Goal: Transaction & Acquisition: Book appointment/travel/reservation

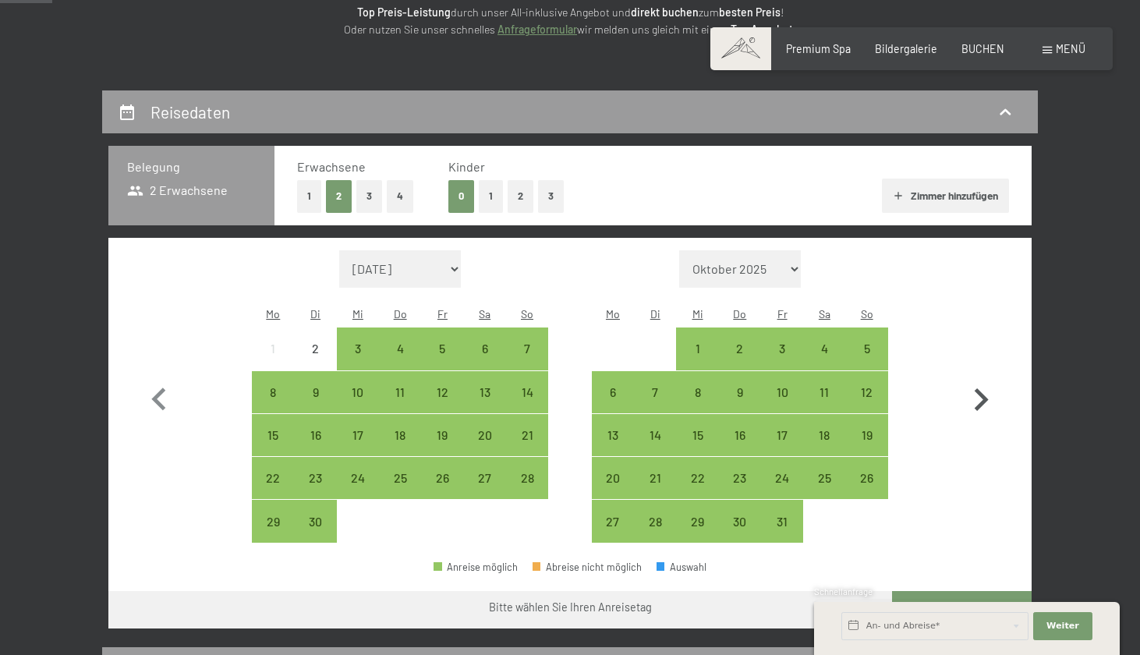
click at [987, 382] on icon "button" at bounding box center [980, 399] width 45 height 45
select select "[DATE]"
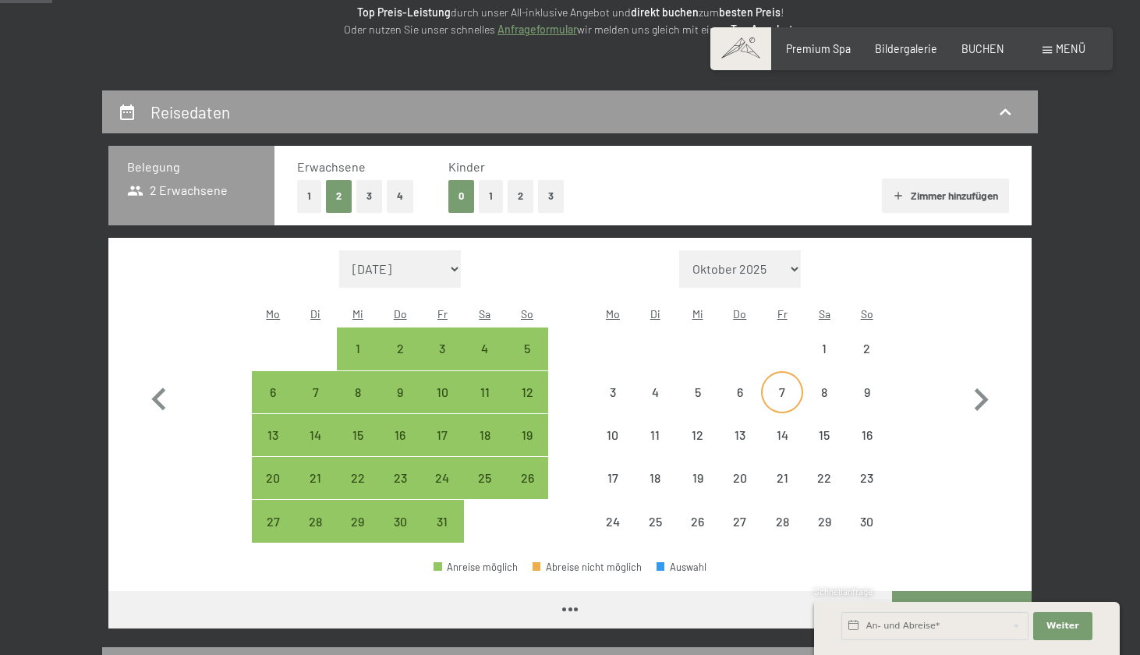
select select "[DATE]"
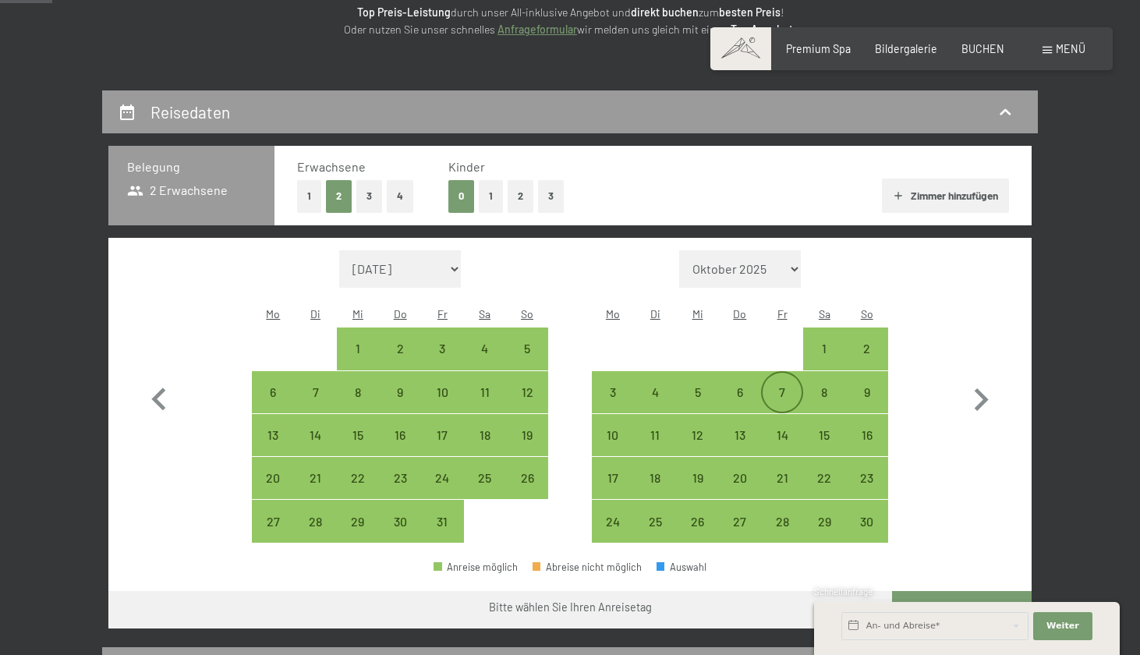
click at [780, 386] on div "7" at bounding box center [782, 405] width 39 height 39
select select "[DATE]"
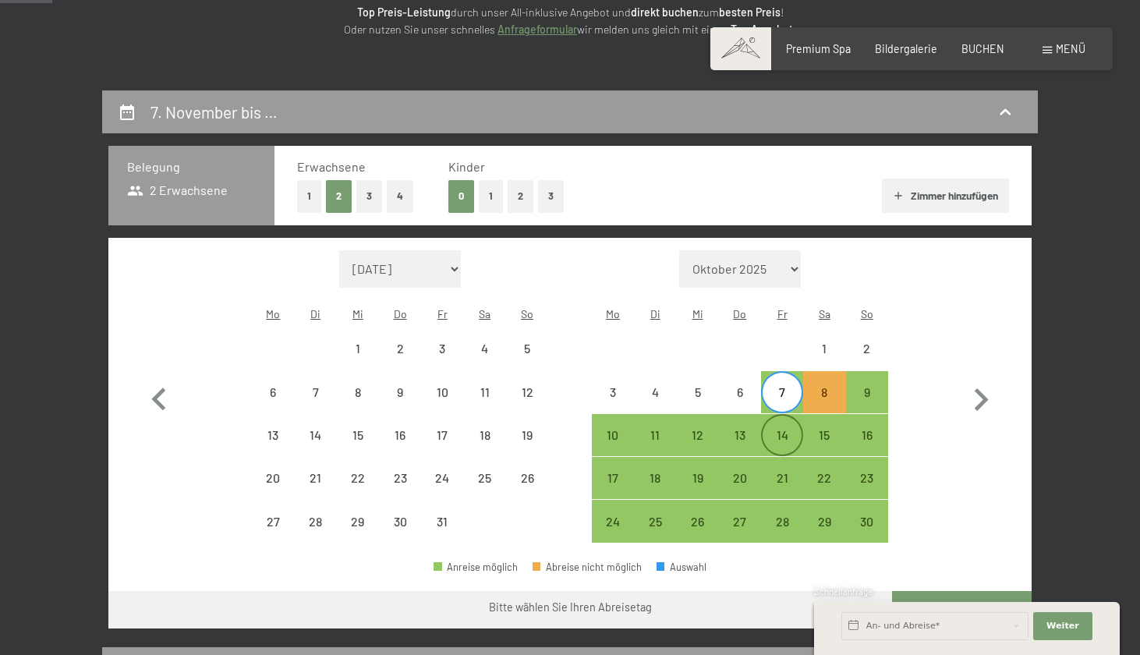
click at [785, 429] on div "14" at bounding box center [782, 448] width 39 height 39
select select "[DATE]"
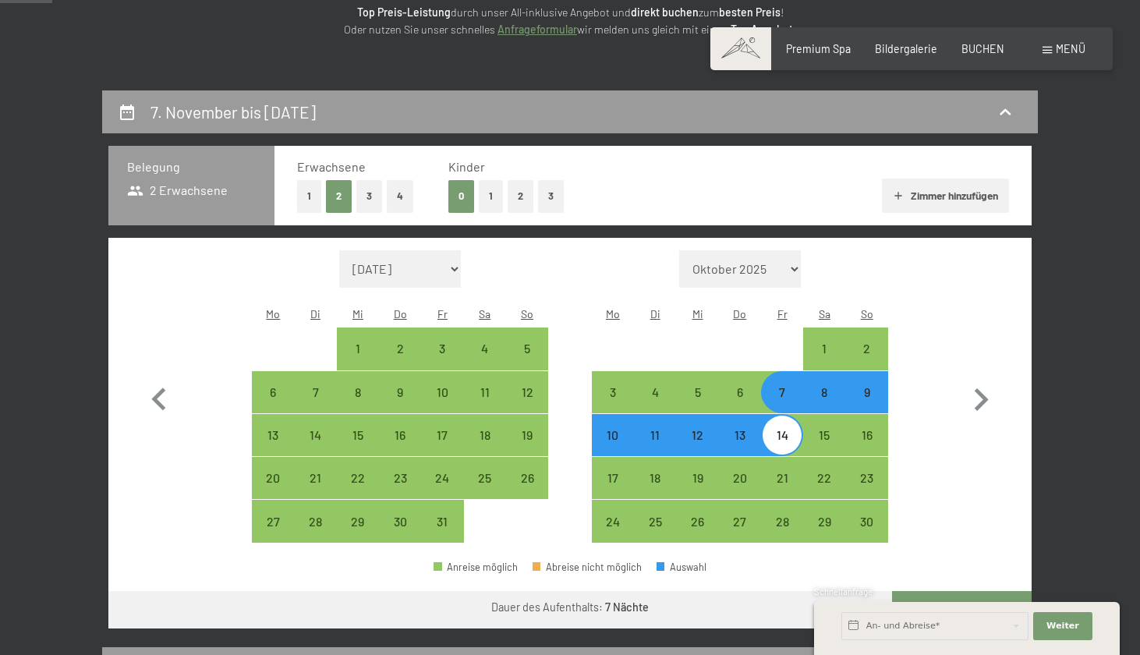
click at [785, 429] on div "14" at bounding box center [782, 448] width 39 height 39
select select "[DATE]"
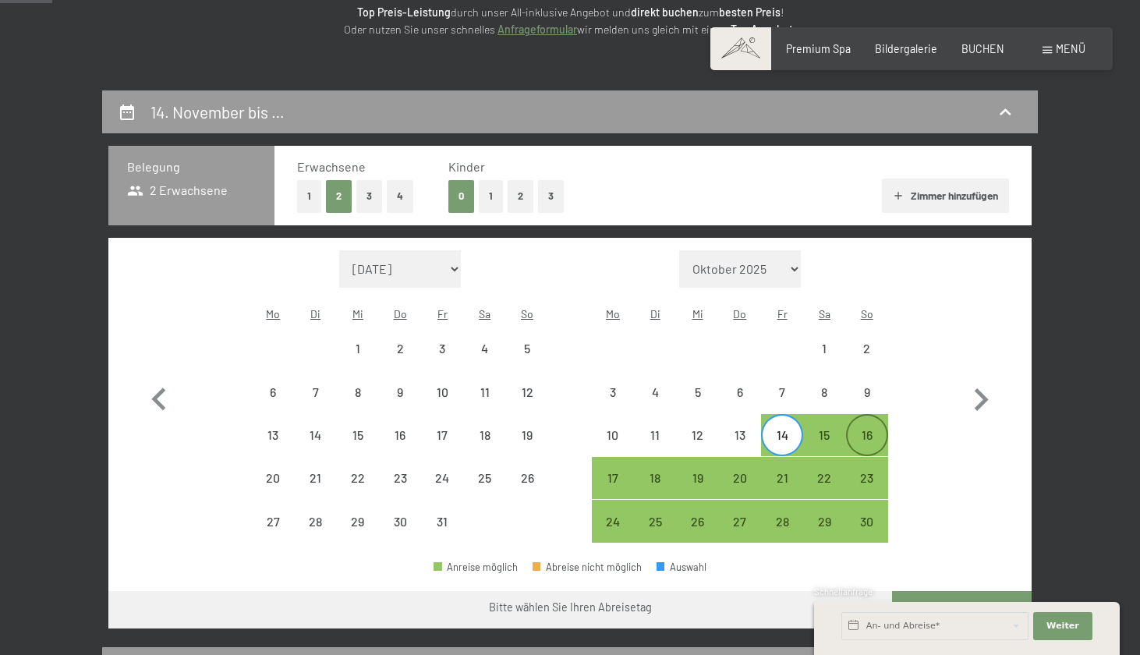
click at [874, 429] on div "16" at bounding box center [867, 448] width 39 height 39
select select "[DATE]"
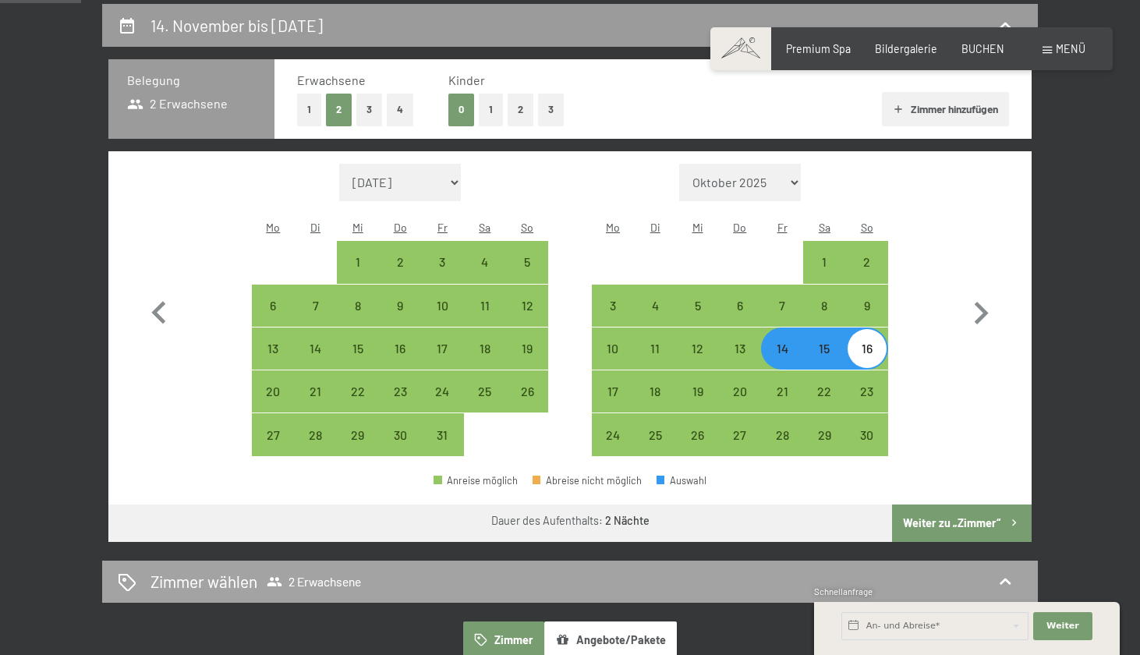
scroll to position [324, 0]
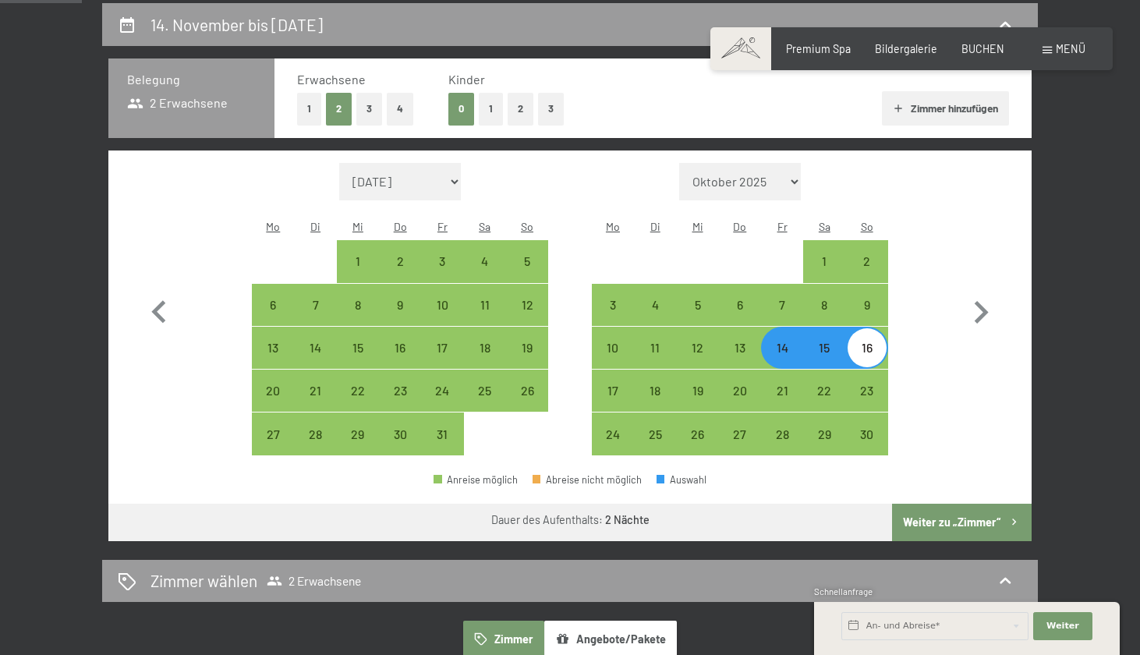
click at [962, 504] on button "Weiter zu „Zimmer“" at bounding box center [962, 522] width 140 height 37
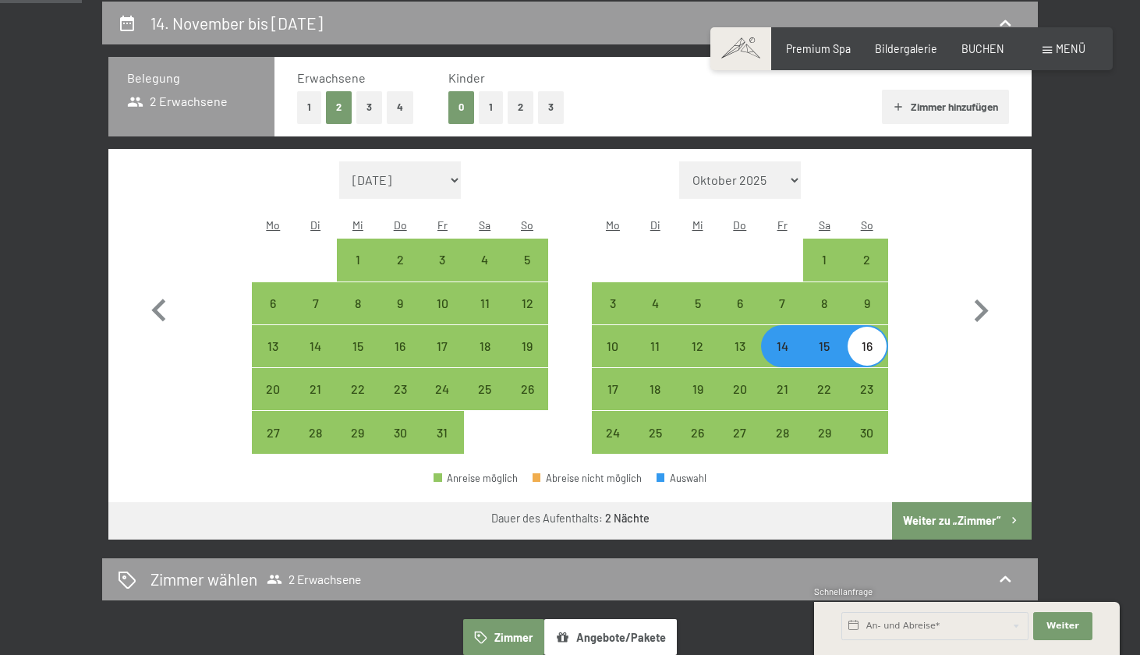
select select "[DATE]"
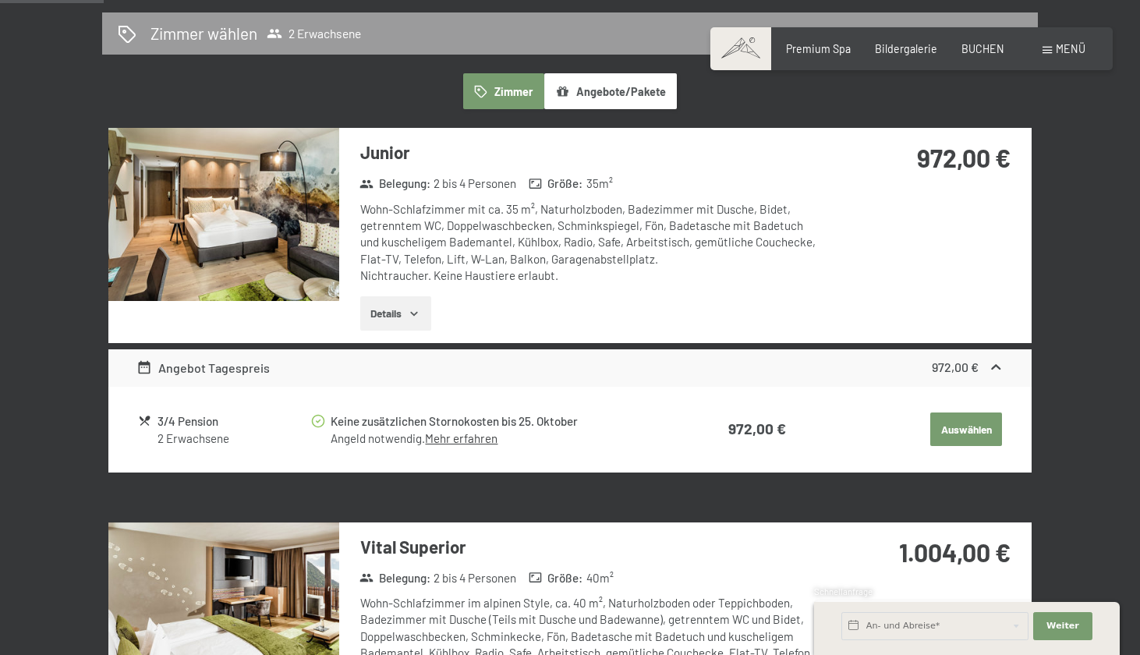
scroll to position [366, 0]
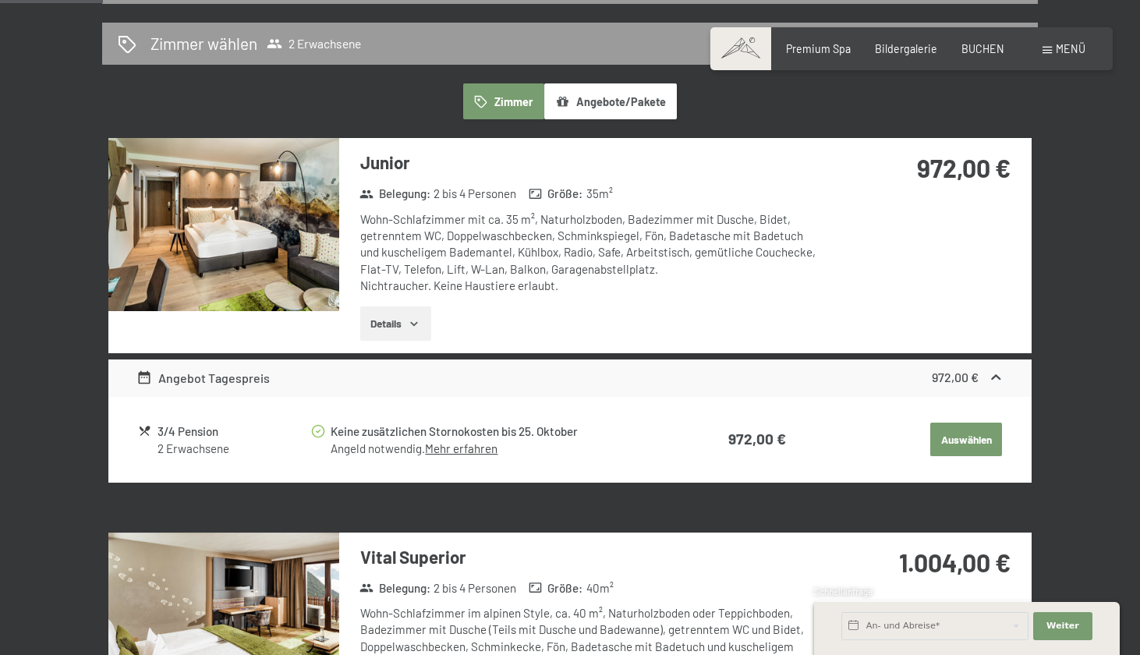
click at [409, 313] on button "Details" at bounding box center [395, 323] width 71 height 34
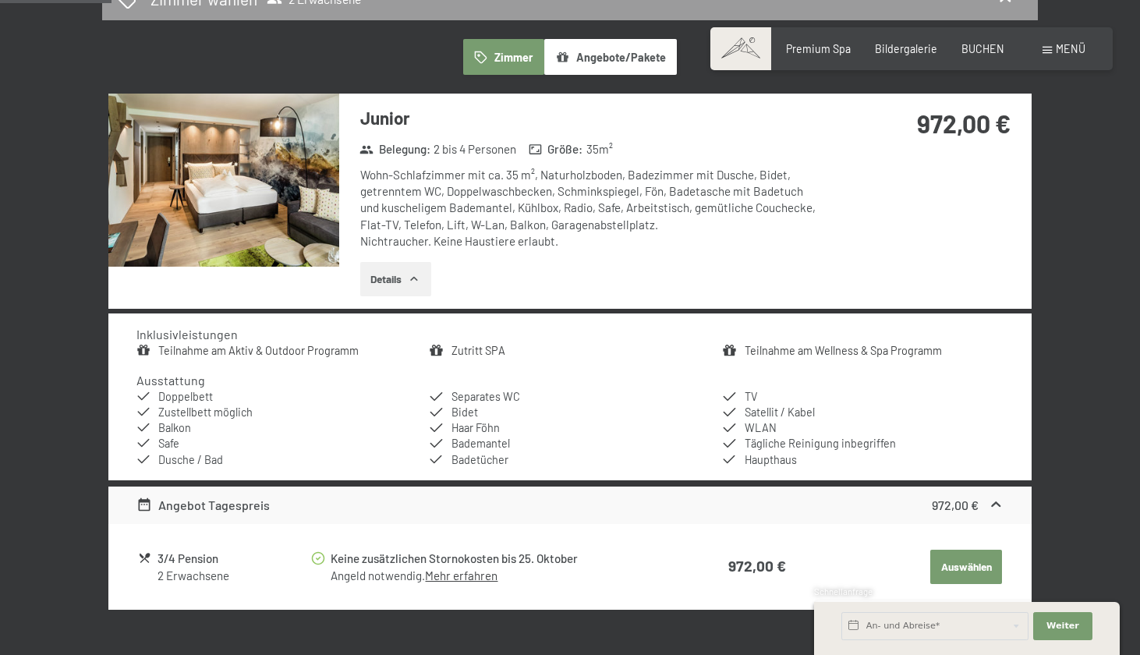
scroll to position [416, 0]
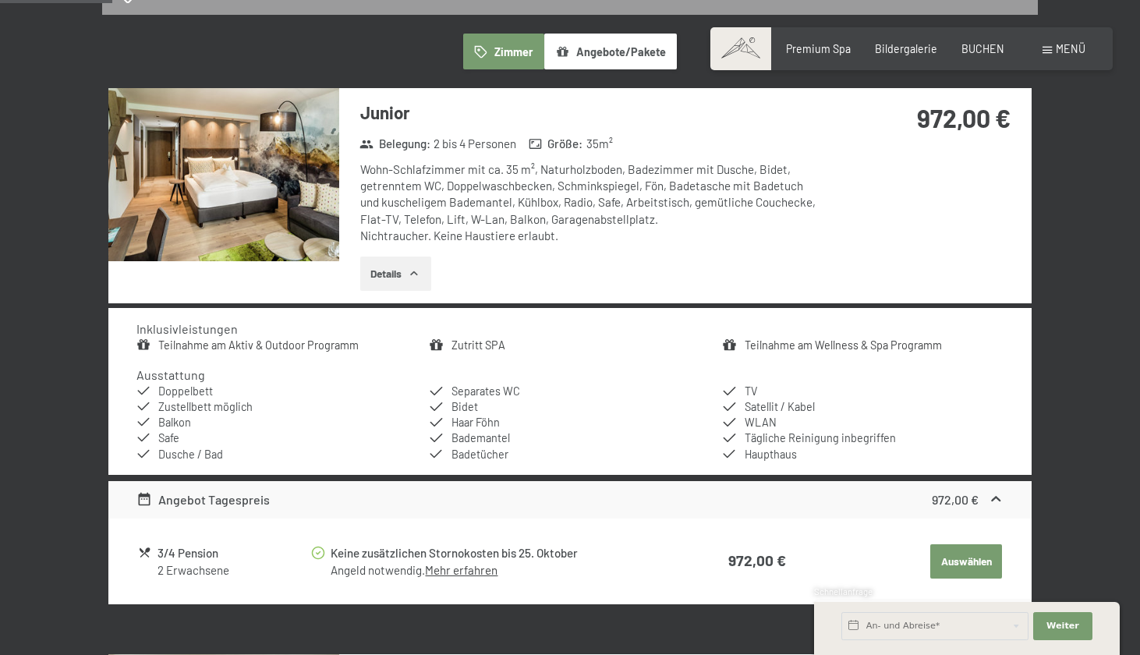
click at [974, 548] on button "Auswählen" at bounding box center [966, 561] width 72 height 34
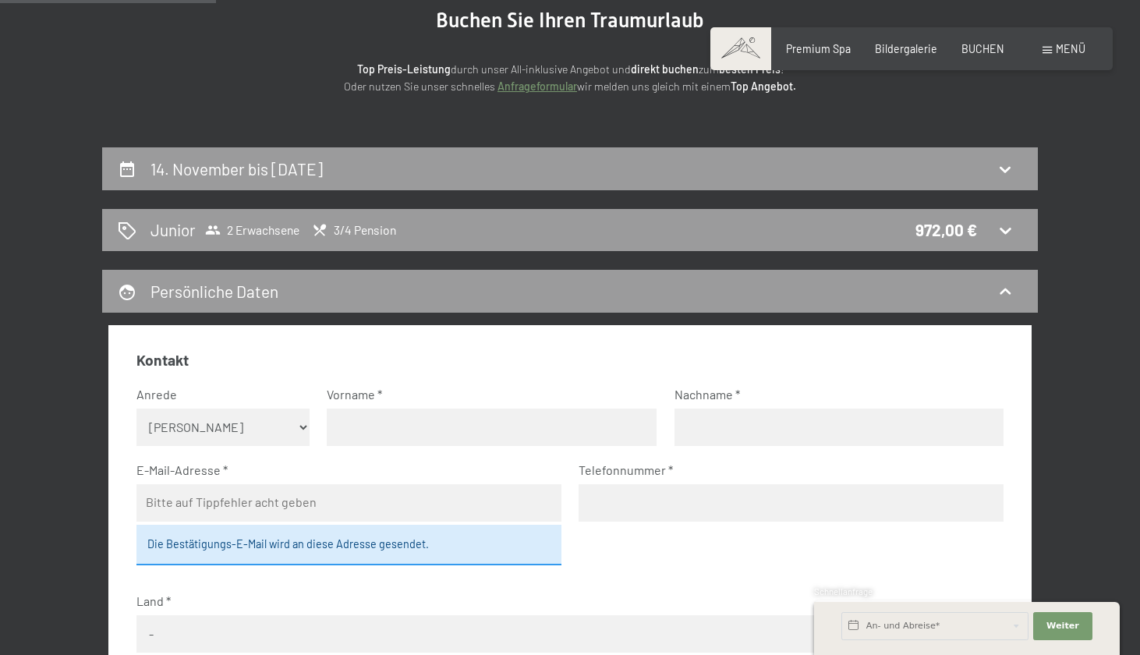
scroll to position [110, 0]
